Goal: Information Seeking & Learning: Learn about a topic

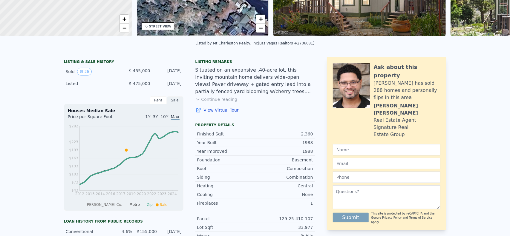
scroll to position [2, 0]
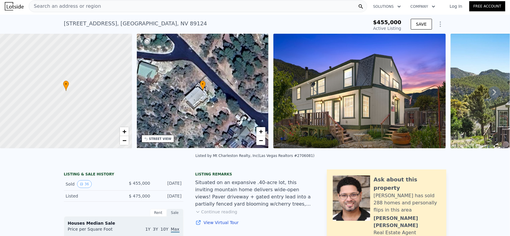
click at [492, 95] on icon at bounding box center [494, 92] width 4 height 6
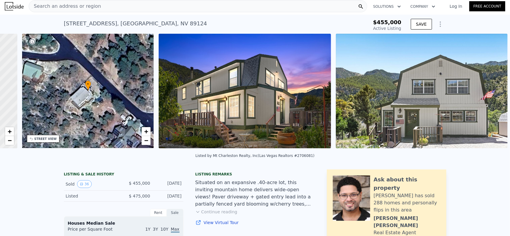
scroll to position [0, 139]
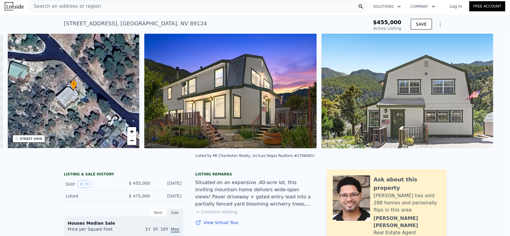
click at [489, 96] on img at bounding box center [407, 91] width 172 height 115
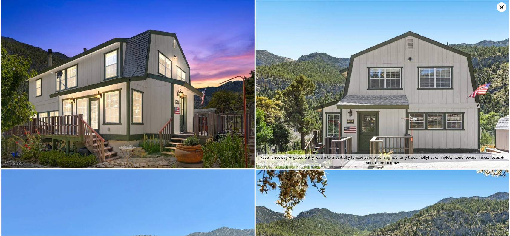
click at [489, 96] on img at bounding box center [382, 84] width 253 height 169
click at [499, 4] on icon at bounding box center [501, 7] width 10 height 10
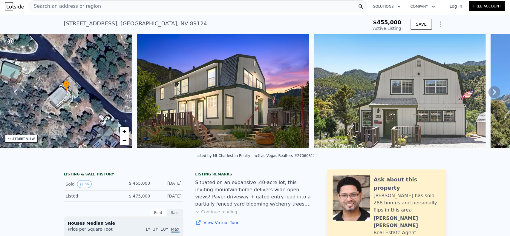
click at [437, 22] on icon "Show Options" at bounding box center [439, 24] width 7 height 7
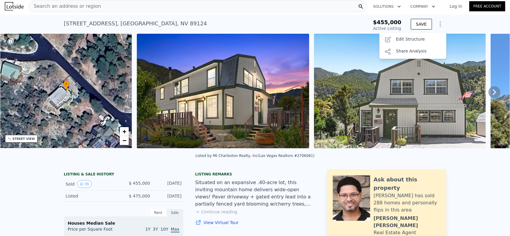
click at [492, 91] on icon at bounding box center [494, 92] width 12 height 12
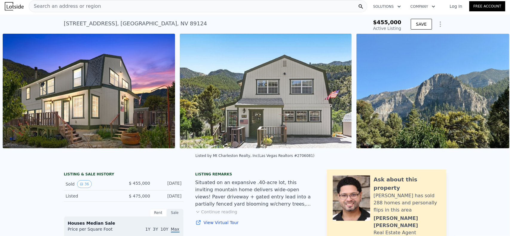
scroll to position [0, 273]
click at [492, 91] on img at bounding box center [432, 91] width 153 height 115
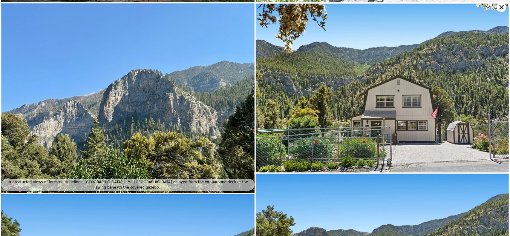
scroll to position [168, 0]
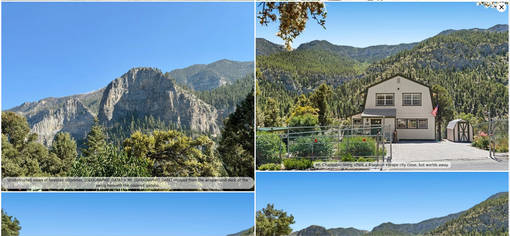
click at [497, 4] on img at bounding box center [382, 86] width 253 height 169
click at [497, 7] on icon at bounding box center [501, 7] width 10 height 10
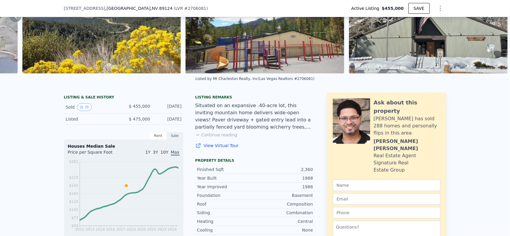
scroll to position [72, 0]
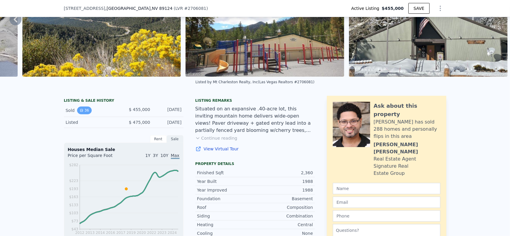
click at [80, 112] on icon "View historical data" at bounding box center [81, 110] width 2 height 2
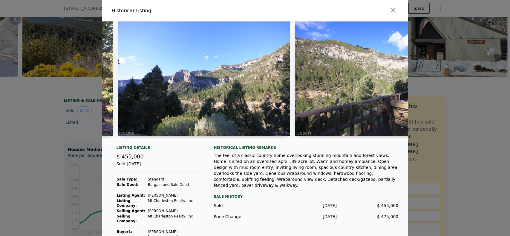
scroll to position [0, 6025]
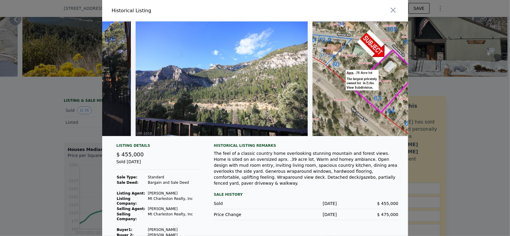
click at [445, 144] on div at bounding box center [255, 118] width 510 height 236
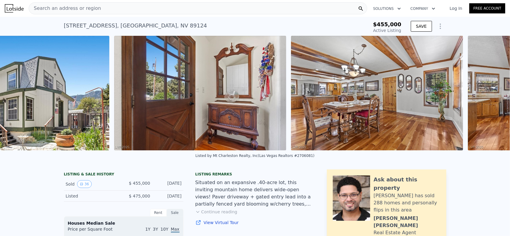
scroll to position [0, 1491]
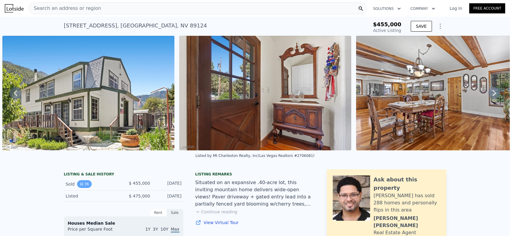
click at [81, 188] on button "36" at bounding box center [84, 184] width 15 height 8
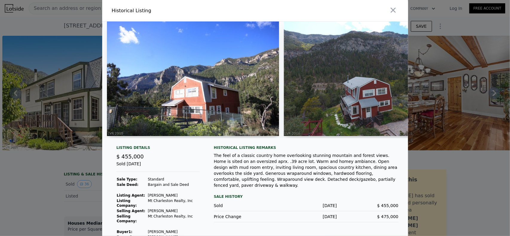
scroll to position [0, 27]
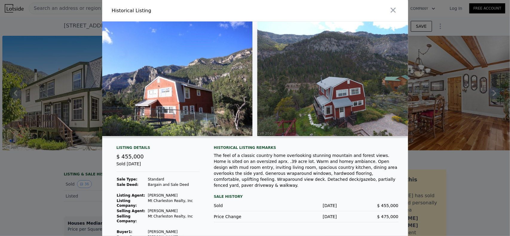
click at [76, 178] on div at bounding box center [255, 118] width 510 height 236
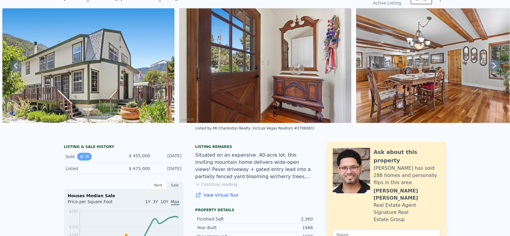
scroll to position [0, 0]
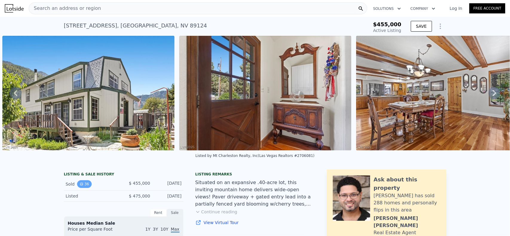
click at [80, 186] on icon "View historical data" at bounding box center [82, 184] width 4 height 4
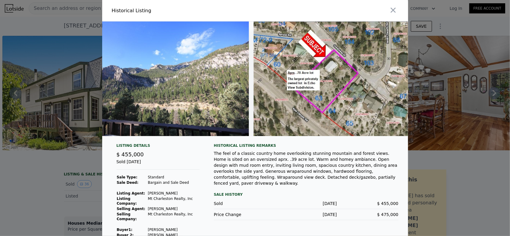
scroll to position [0, 6100]
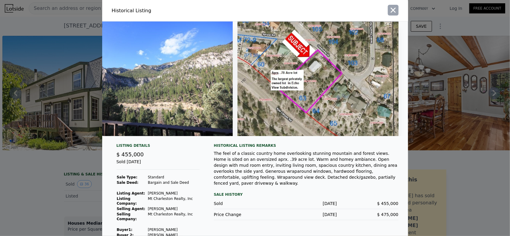
click at [389, 9] on icon "button" at bounding box center [393, 10] width 8 height 8
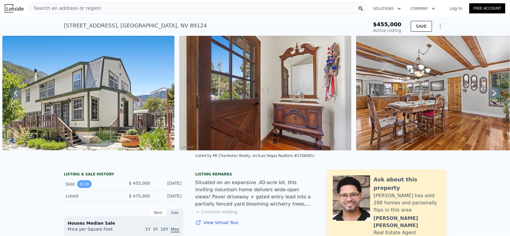
click at [82, 187] on button "36" at bounding box center [84, 184] width 15 height 8
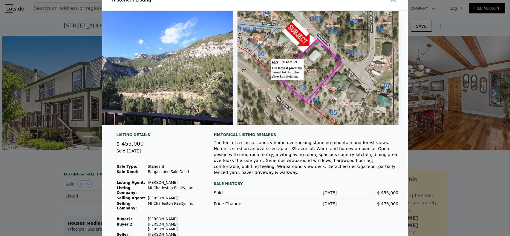
scroll to position [11, 0]
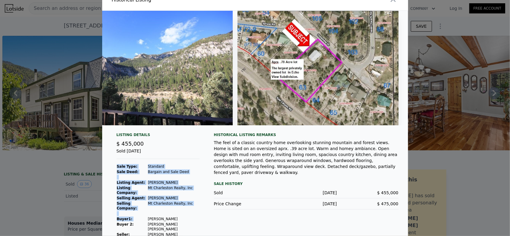
drag, startPoint x: 146, startPoint y: 214, endPoint x: 186, endPoint y: 218, distance: 40.5
click at [186, 218] on div "Listing Details $ 455,000 Sold [DATE] Sale Type: Standard Sale Deed: Bargain an…" at bounding box center [158, 185] width 93 height 105
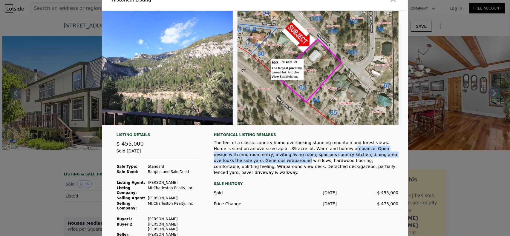
drag, startPoint x: 298, startPoint y: 153, endPoint x: 385, endPoint y: 160, distance: 87.4
click at [385, 160] on div "The feel of a classic country home overlooking stunning mountain and forest vie…" at bounding box center [306, 158] width 184 height 36
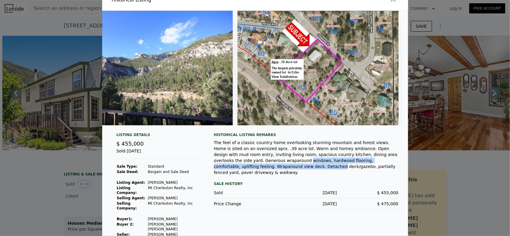
drag, startPoint x: 212, startPoint y: 165, endPoint x: 383, endPoint y: 166, distance: 171.1
click at [383, 166] on div "The feel of a classic country home overlooking stunning mountain and forest vie…" at bounding box center [306, 158] width 184 height 36
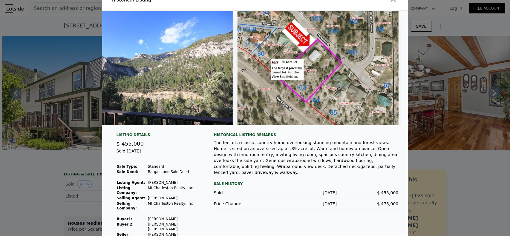
click at [374, 175] on div "Historical Listing remarks The feel of a classic country home overlooking stunn…" at bounding box center [306, 185] width 184 height 105
